Goal: Information Seeking & Learning: Learn about a topic

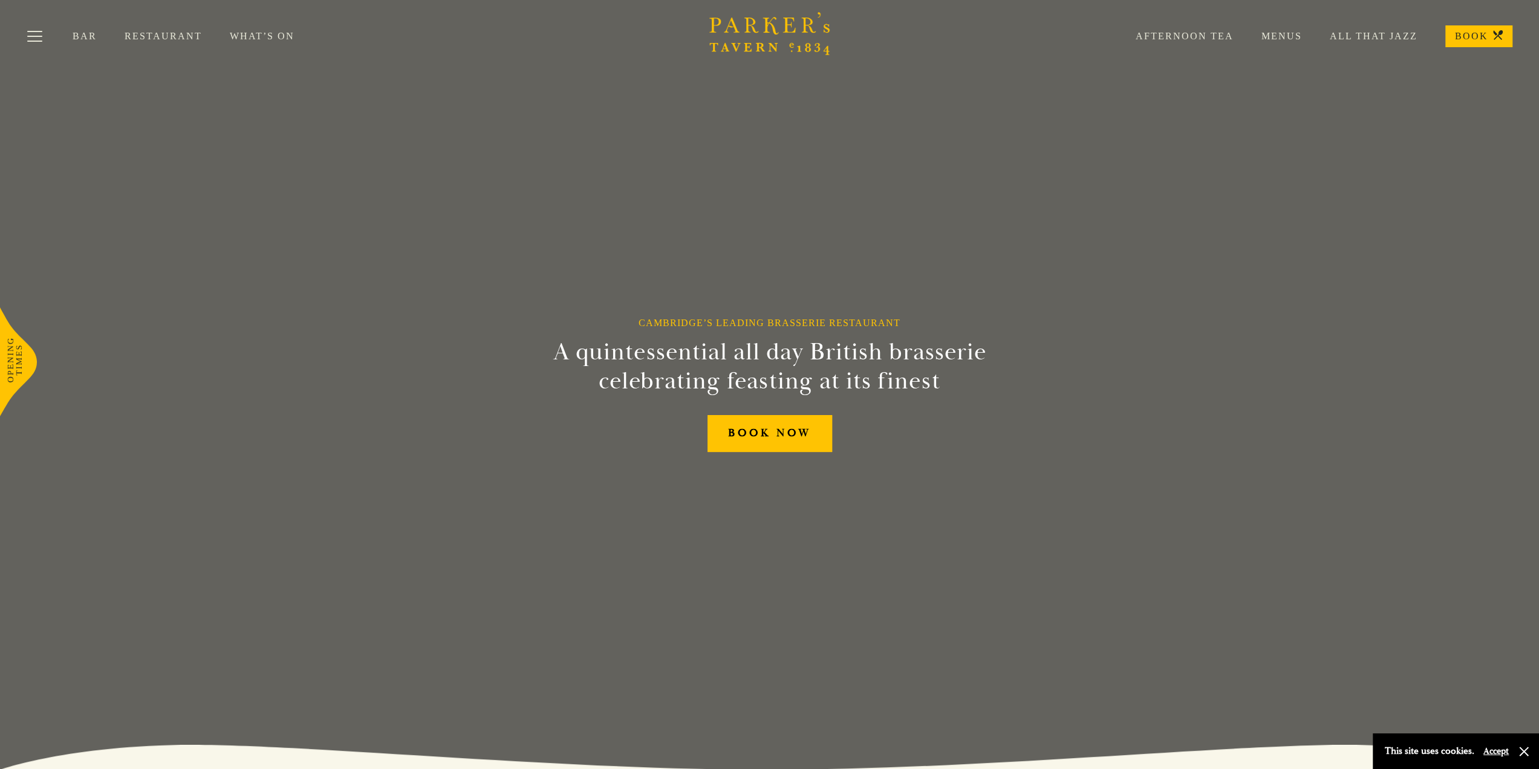
click at [189, 44] on div "Bar Restaurant What’s On Afternoon Tea Menus All That Jazz BOOK" at bounding box center [769, 36] width 1539 height 73
click at [180, 40] on link "Restaurant" at bounding box center [177, 36] width 105 height 12
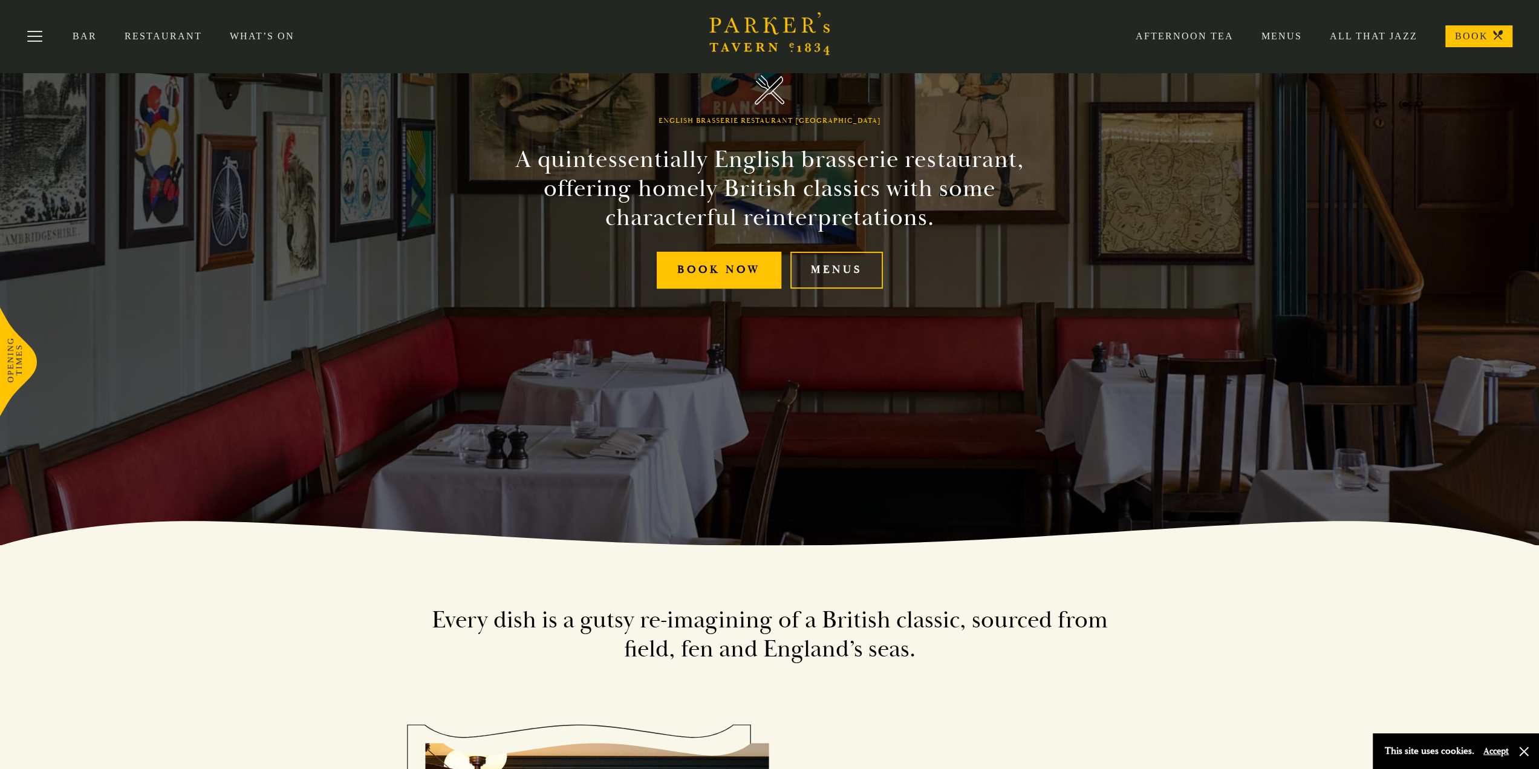
scroll to position [121, 0]
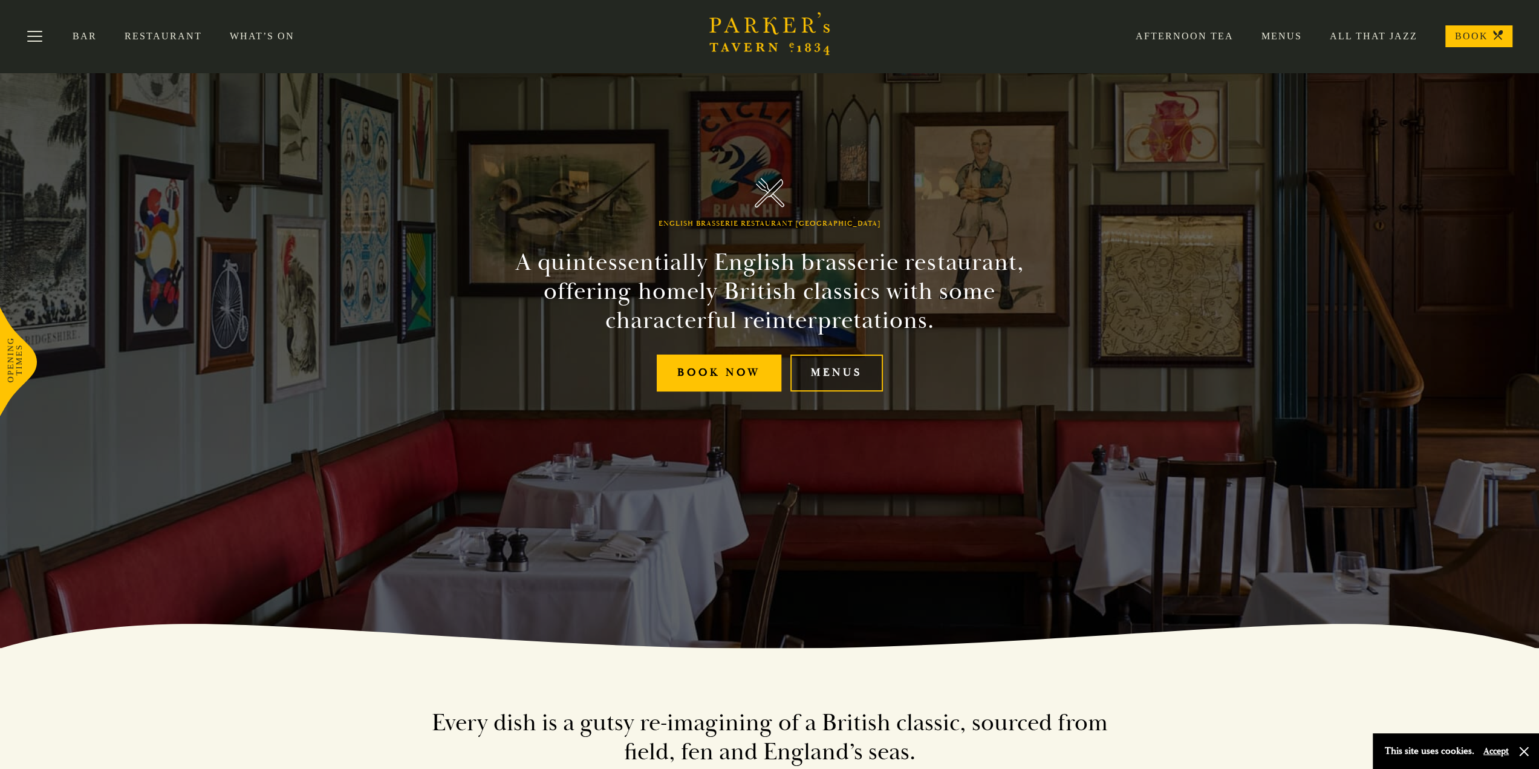
click at [813, 383] on link "Menus" at bounding box center [836, 372] width 93 height 37
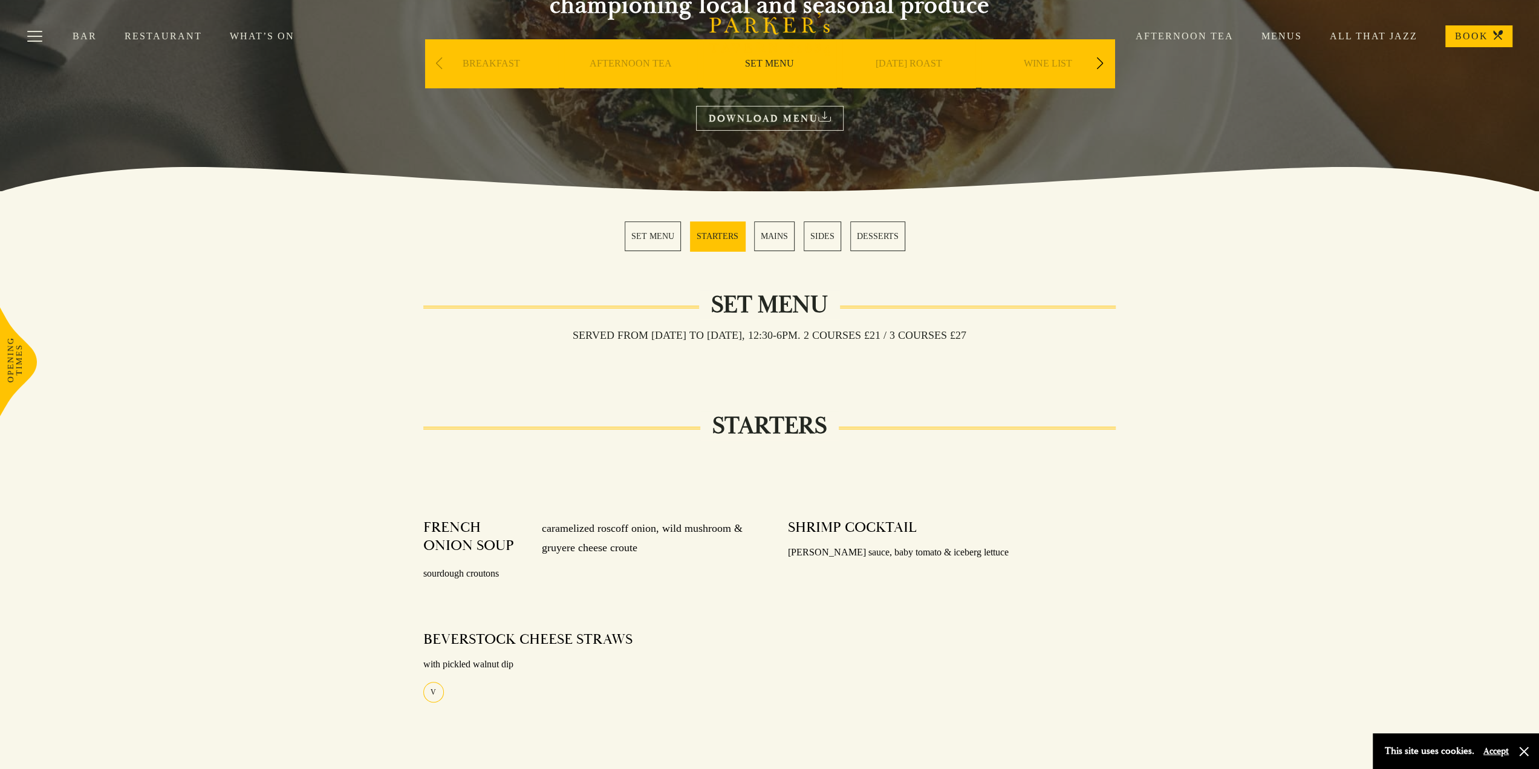
scroll to position [242, 0]
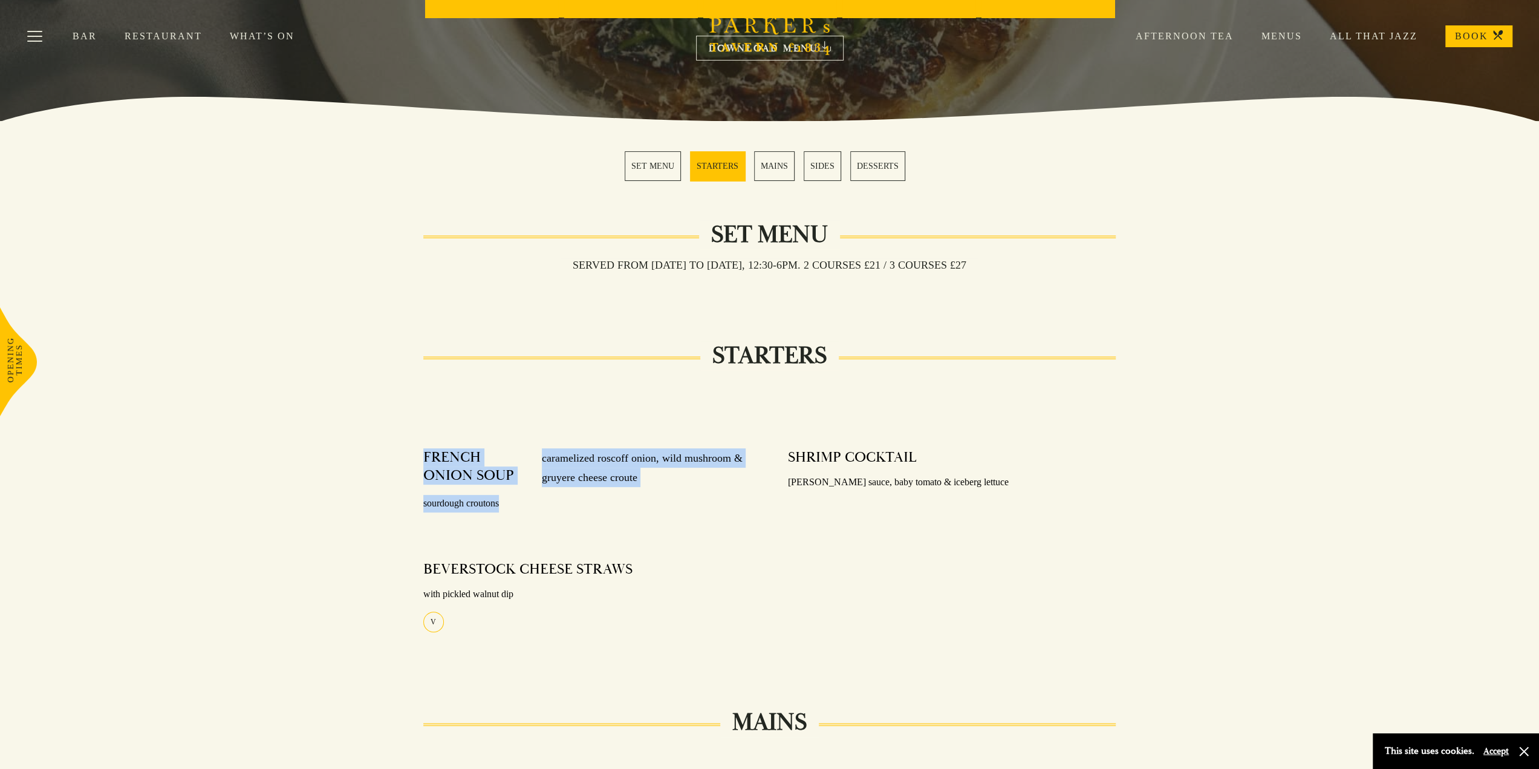
drag, startPoint x: 419, startPoint y: 453, endPoint x: 636, endPoint y: 496, distance: 221.4
click at [636, 496] on div "FRENCH ONION SOUP caramelized roscoff onion, wild mushroom & gruyere cheese cro…" at bounding box center [587, 551] width 365 height 223
click at [636, 496] on p "sourdough croutons" at bounding box center [587, 504] width 328 height 18
drag, startPoint x: 615, startPoint y: 498, endPoint x: 370, endPoint y: 426, distance: 255.4
click at [370, 426] on div "STARTERS FRENCH ONION SOUP caramelized roscoff onion, wild mushroom & gruyere c…" at bounding box center [769, 509] width 847 height 306
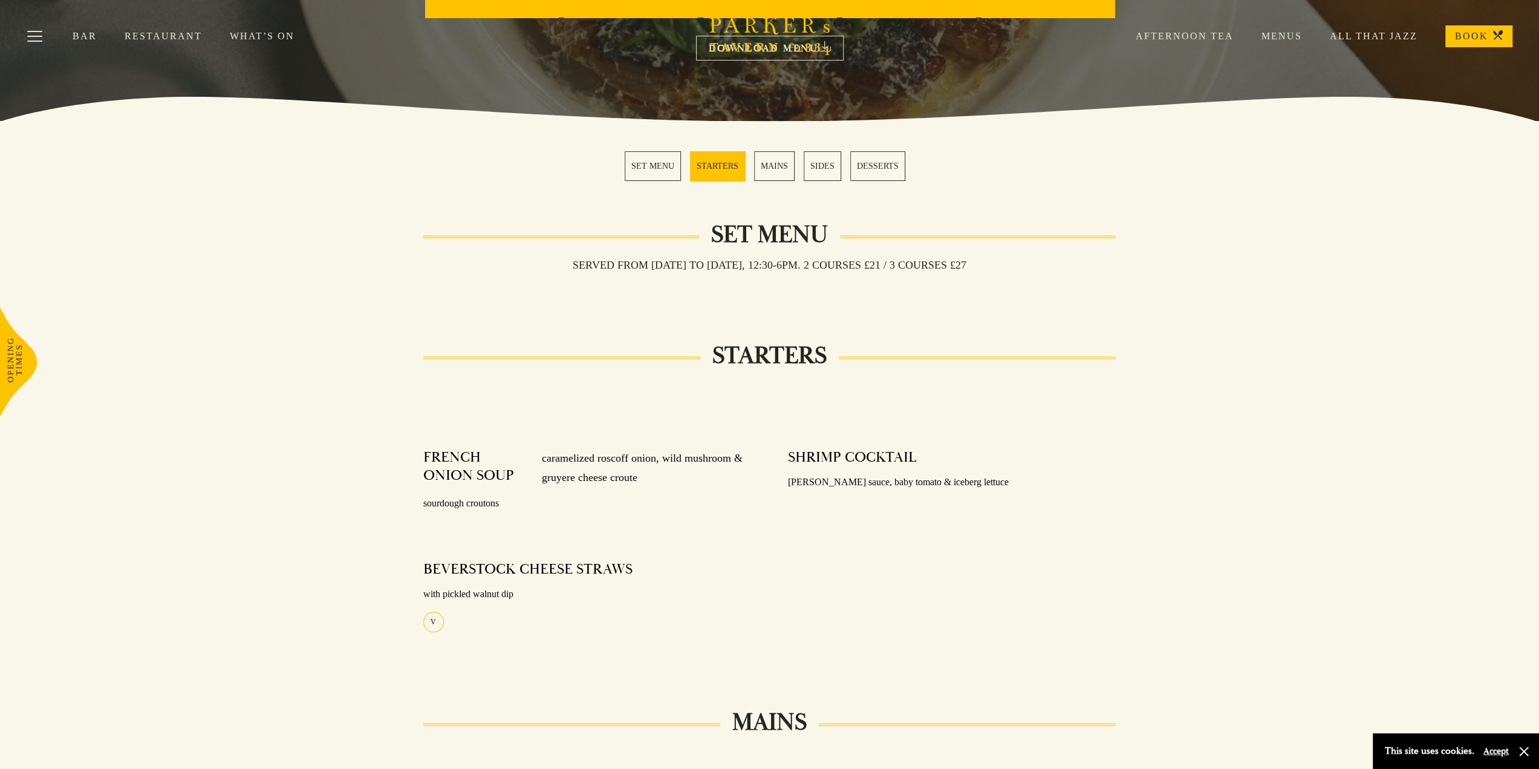
click at [370, 426] on div "STARTERS FRENCH ONION SOUP caramelized roscoff onion, wild mushroom & gruyere c…" at bounding box center [769, 509] width 847 height 306
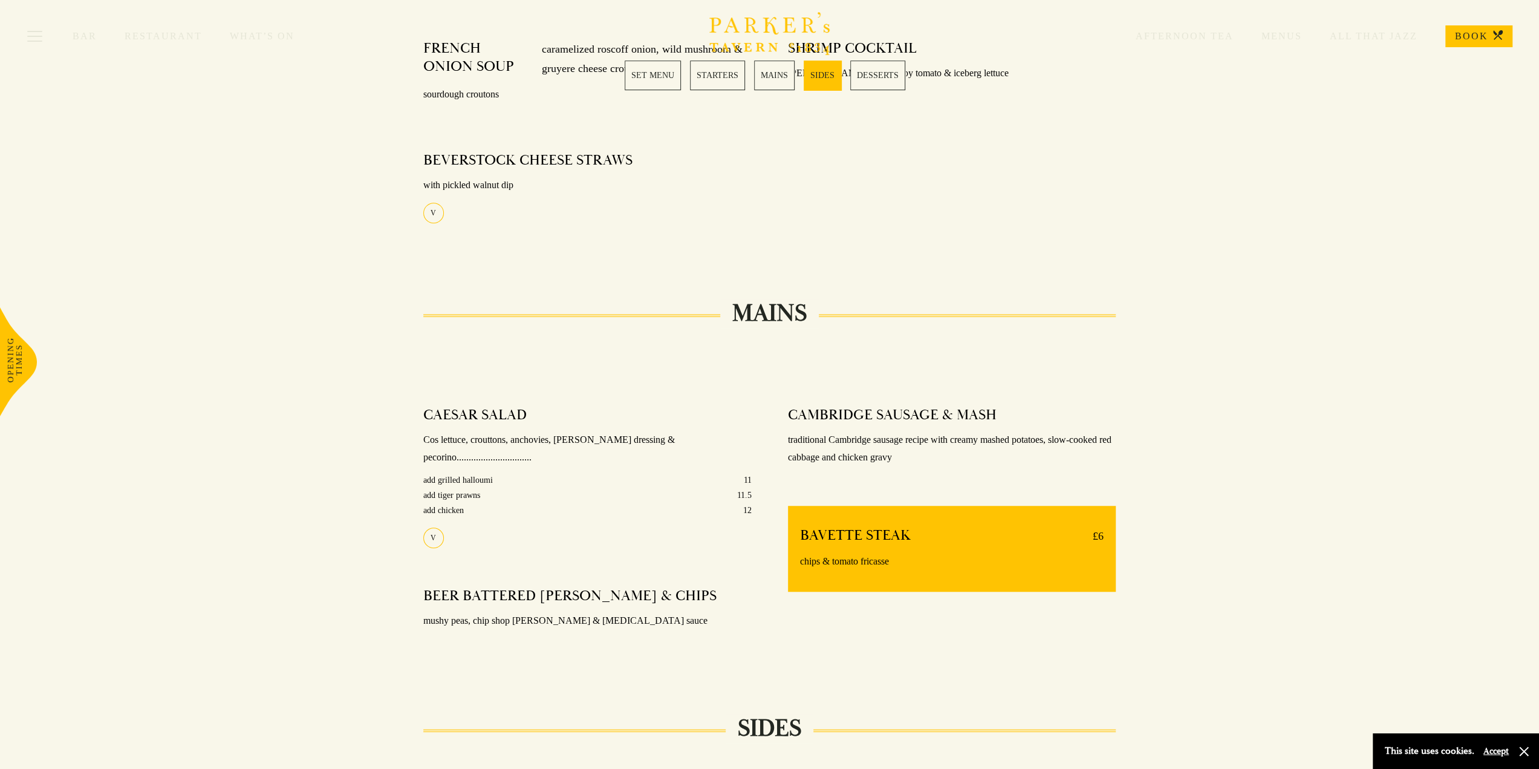
scroll to position [726, 0]
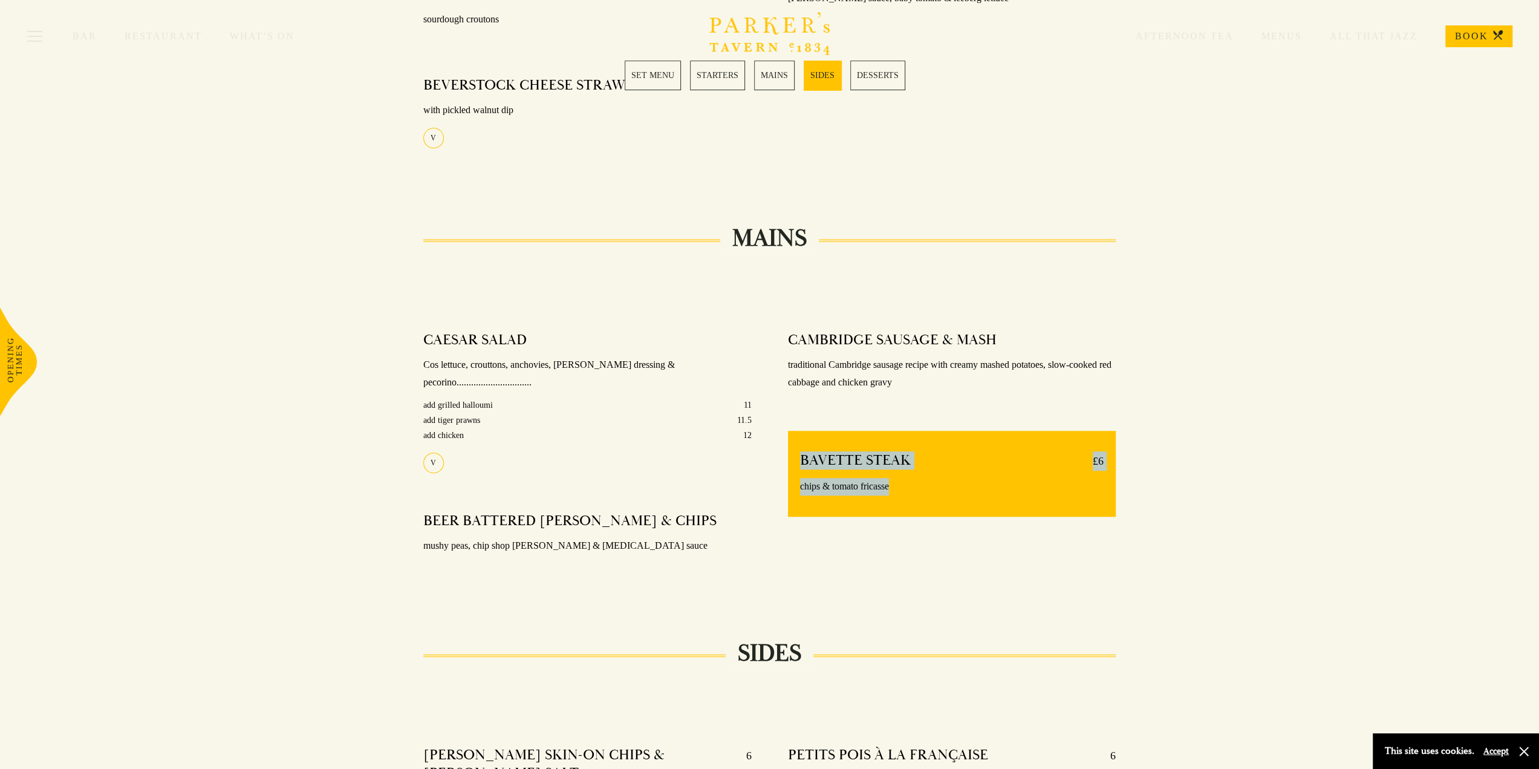
drag, startPoint x: 786, startPoint y: 457, endPoint x: 1108, endPoint y: 489, distance: 323.3
click at [1108, 489] on div "CAMBRIDGE SAUSAGE & MASH traditional Cambridge sausage recipe with creamy mashe…" at bounding box center [952, 457] width 365 height 271
click at [1108, 489] on div "BAVETTE STEAK £6 chips & tomato fricasse" at bounding box center [952, 474] width 328 height 86
drag, startPoint x: 1048, startPoint y: 484, endPoint x: 809, endPoint y: 458, distance: 240.9
click at [809, 458] on div "BAVETTE STEAK £6 chips & tomato fricasse" at bounding box center [952, 474] width 328 height 86
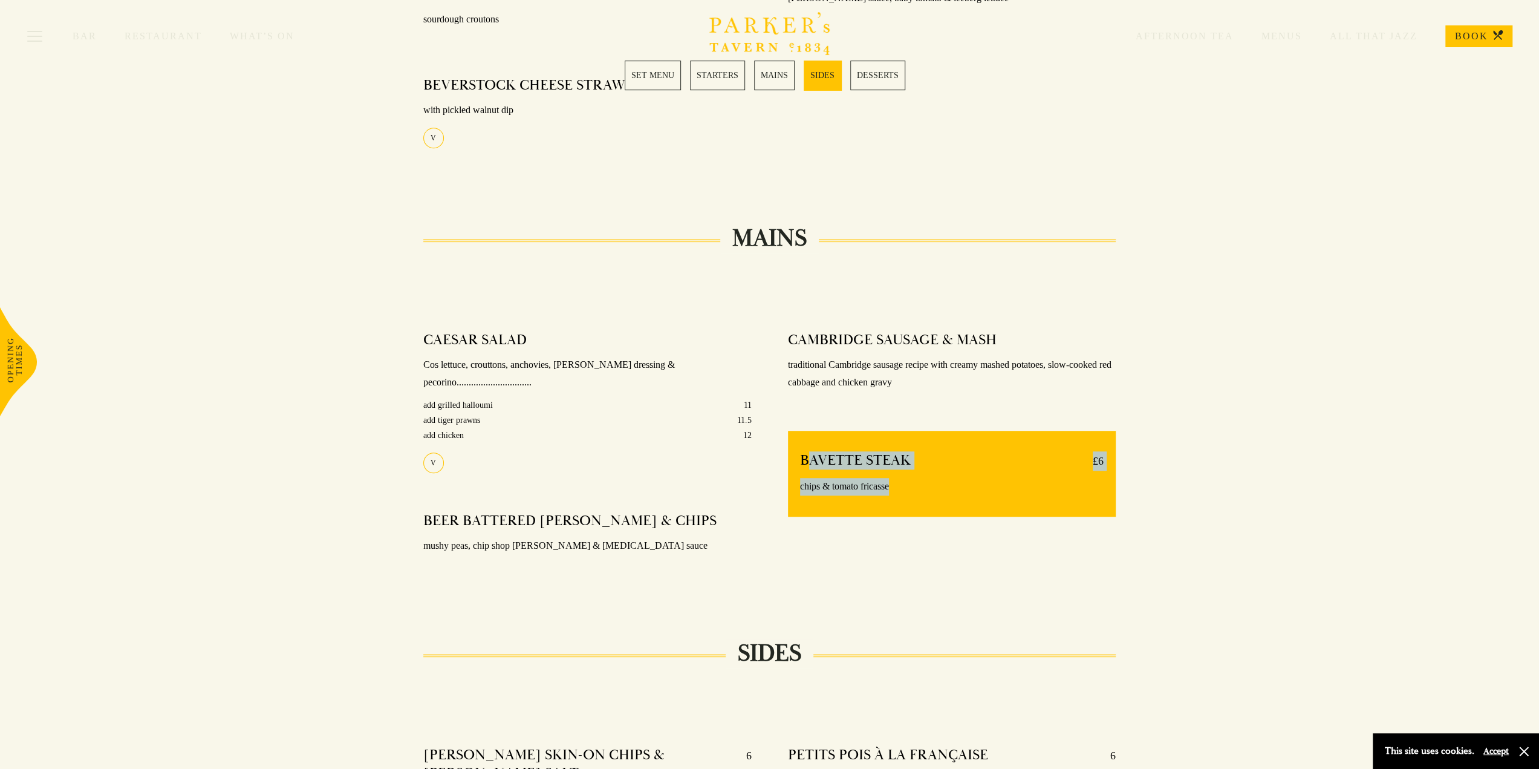
click at [809, 458] on h4 "BAVETTE STEAK" at bounding box center [855, 460] width 111 height 19
drag, startPoint x: 827, startPoint y: 449, endPoint x: 1130, endPoint y: 479, distance: 305.1
click at [1130, 479] on div "CAMBRIDGE SAUSAGE & MASH traditional Cambridge sausage recipe with creamy mashe…" at bounding box center [952, 457] width 365 height 271
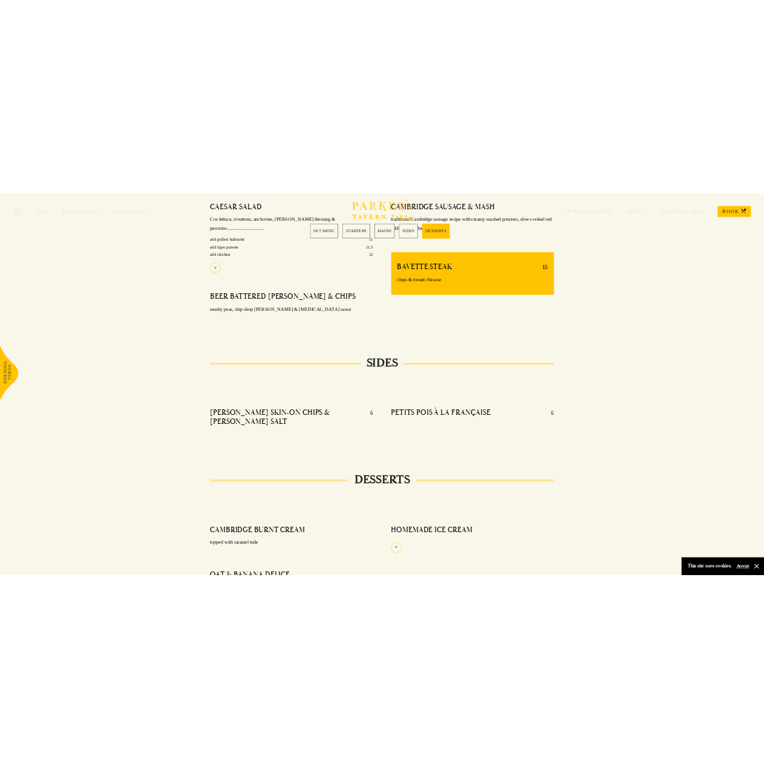
scroll to position [1149, 0]
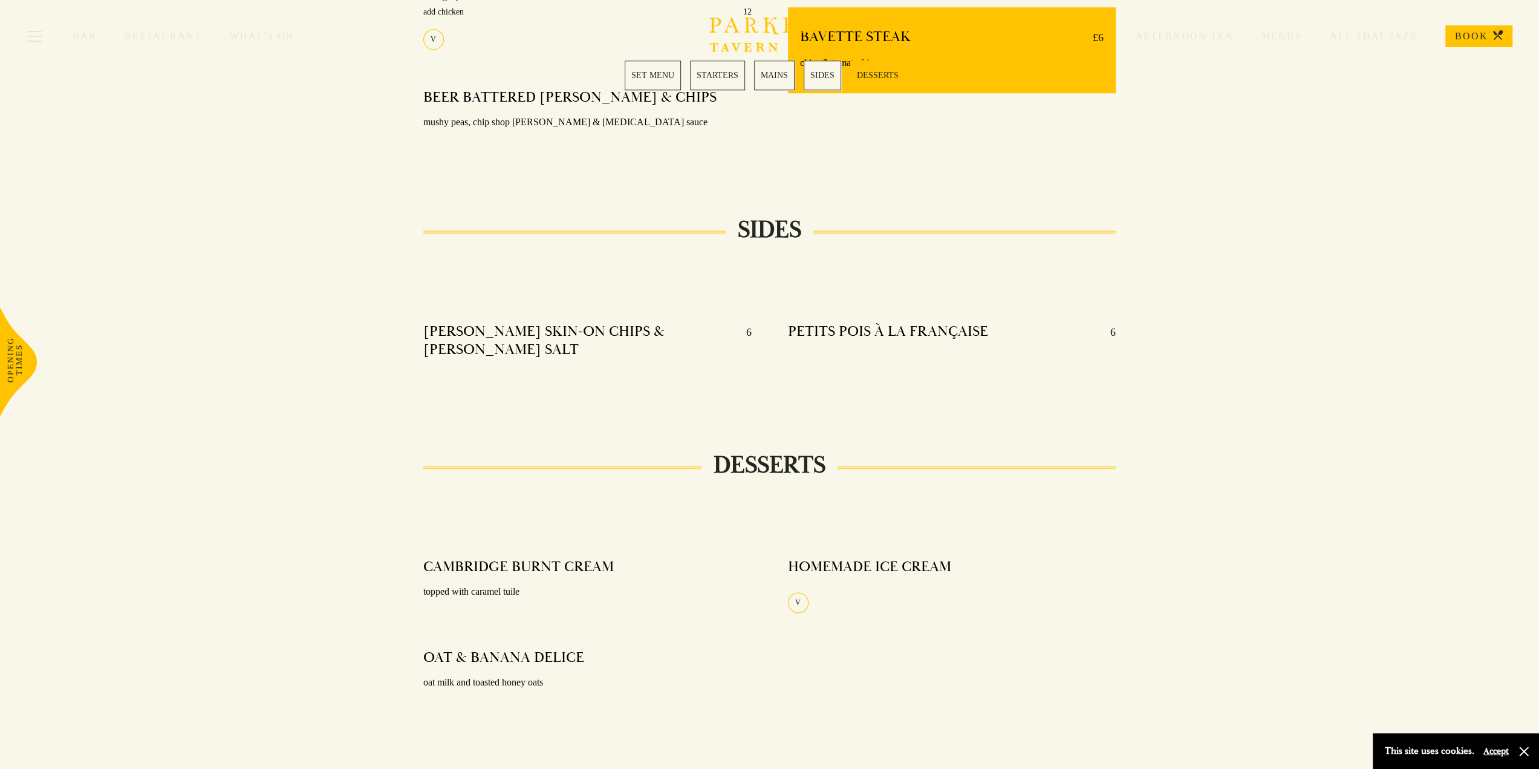
click at [808, 322] on h4 "PETITS POIS À LA FRANÇAISE" at bounding box center [888, 331] width 200 height 19
drag, startPoint x: 808, startPoint y: 312, endPoint x: 944, endPoint y: 313, distance: 136.0
click at [944, 322] on h4 "PETITS POIS À LA FRANÇAISE" at bounding box center [888, 331] width 200 height 19
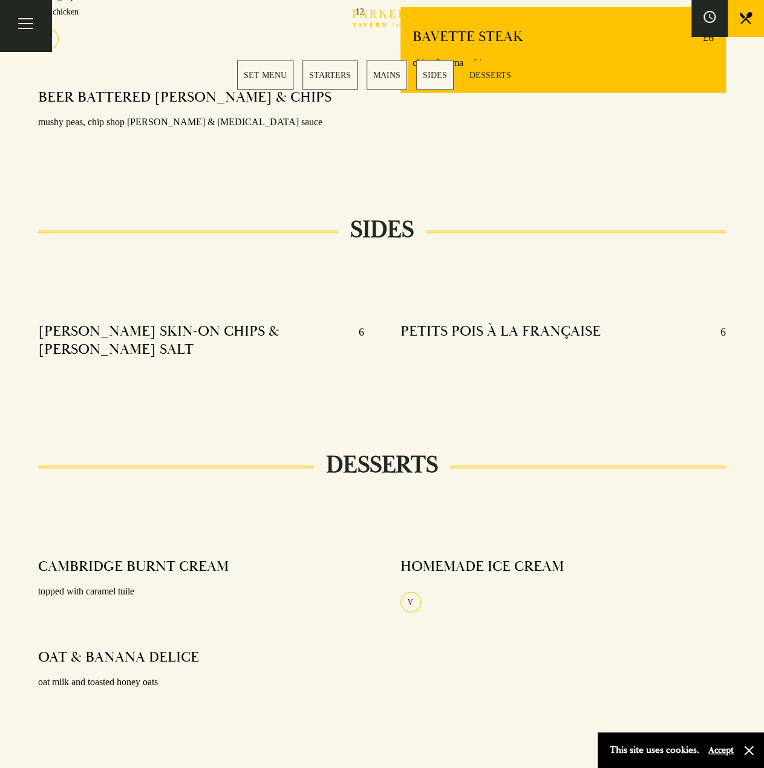
click at [522, 513] on div at bounding box center [382, 531] width 724 height 36
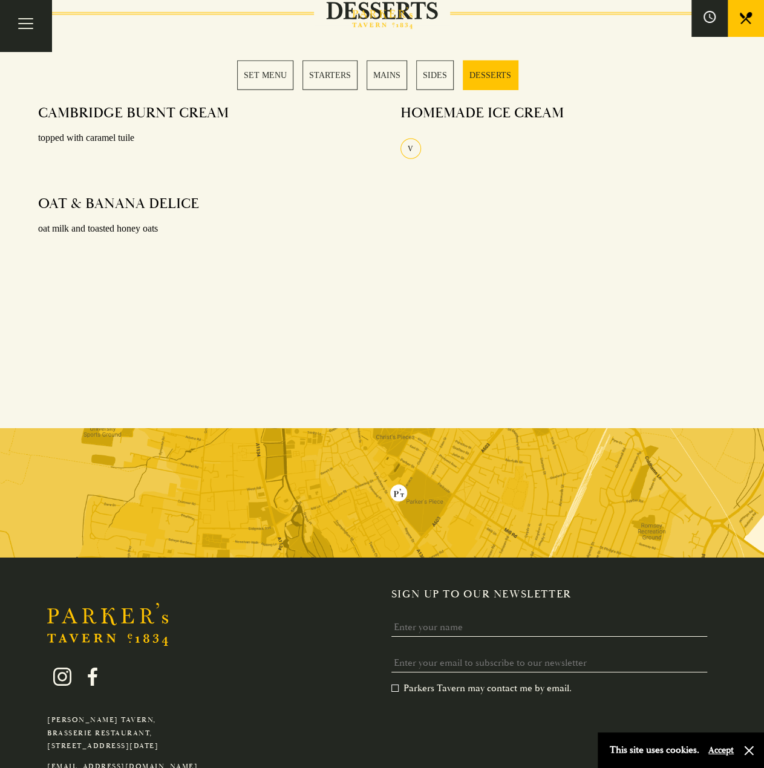
scroll to position [1672, 0]
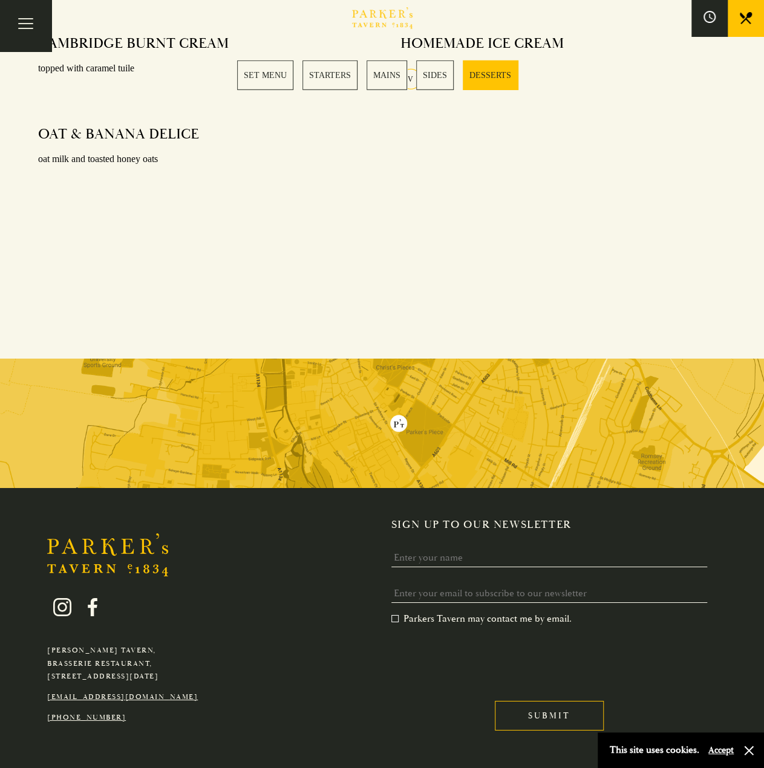
click at [58, 644] on p "Parker's Tavern, Brasserie Restaurant, Regent Street, Cambridge, CB2 1AD" at bounding box center [122, 663] width 151 height 39
drag, startPoint x: 58, startPoint y: 632, endPoint x: 123, endPoint y: 639, distance: 65.6
click at [123, 644] on p "Parker's Tavern, Brasserie Restaurant, Regent Street, Cambridge, CB2 1AD" at bounding box center [122, 663] width 151 height 39
